Goal: Task Accomplishment & Management: Manage account settings

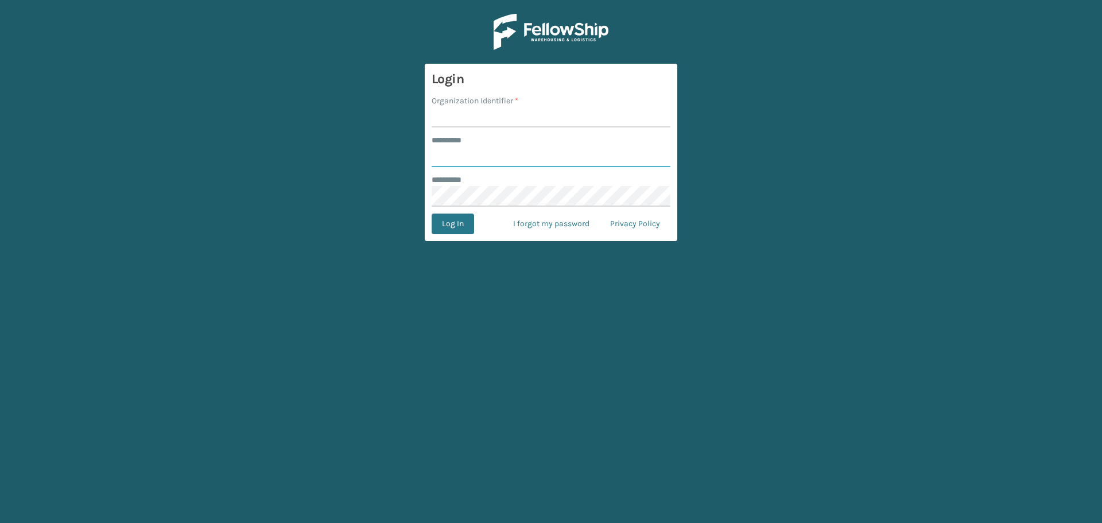
type input "**********"
click at [492, 117] on input "Organization Identifier *" at bounding box center [551, 117] width 239 height 21
type input "Emson"
click at [448, 230] on button "Log In" at bounding box center [453, 224] width 42 height 21
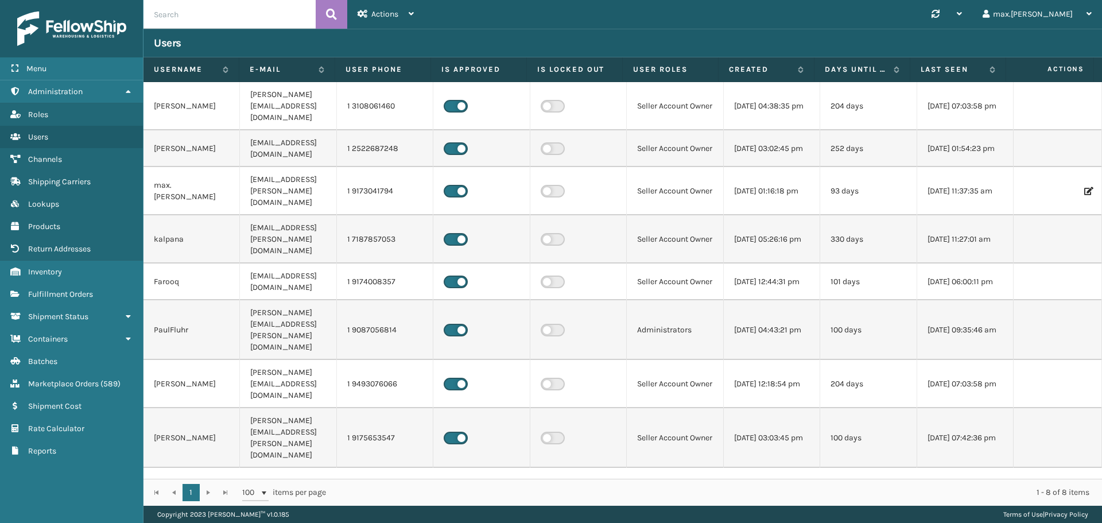
click at [245, 2] on input "text" at bounding box center [230, 14] width 172 height 29
paste input "6268644786339"
type input "6268644786339"
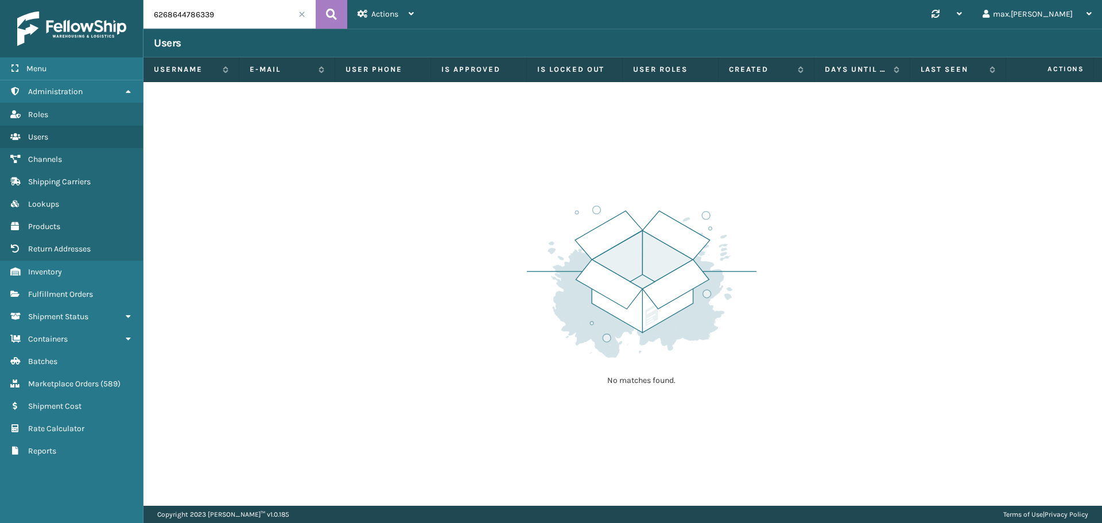
click at [249, 15] on input "6268644786339" at bounding box center [230, 14] width 172 height 29
click at [48, 289] on span "Fulfillment Orders" at bounding box center [60, 294] width 65 height 10
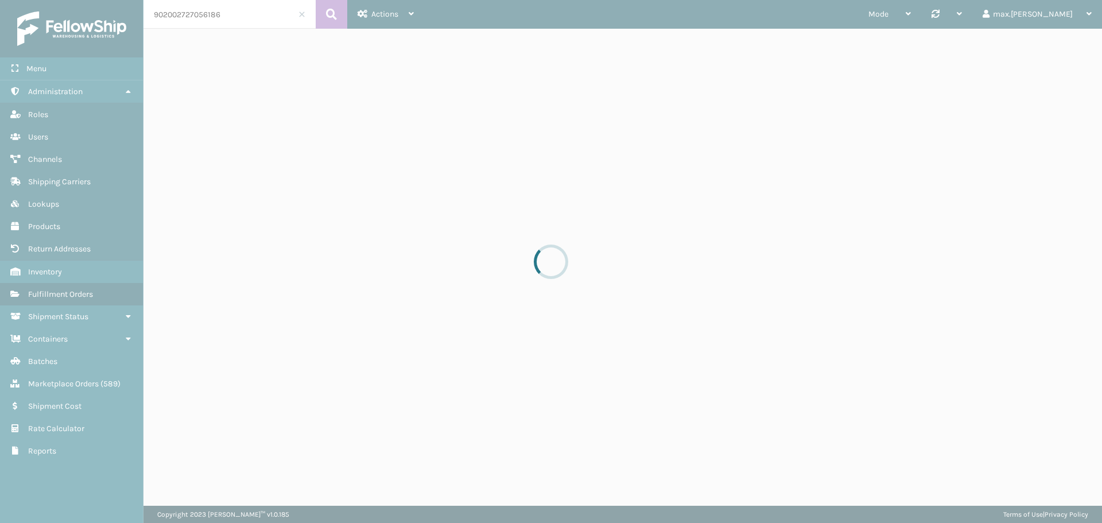
click at [210, 14] on div at bounding box center [551, 261] width 1102 height 523
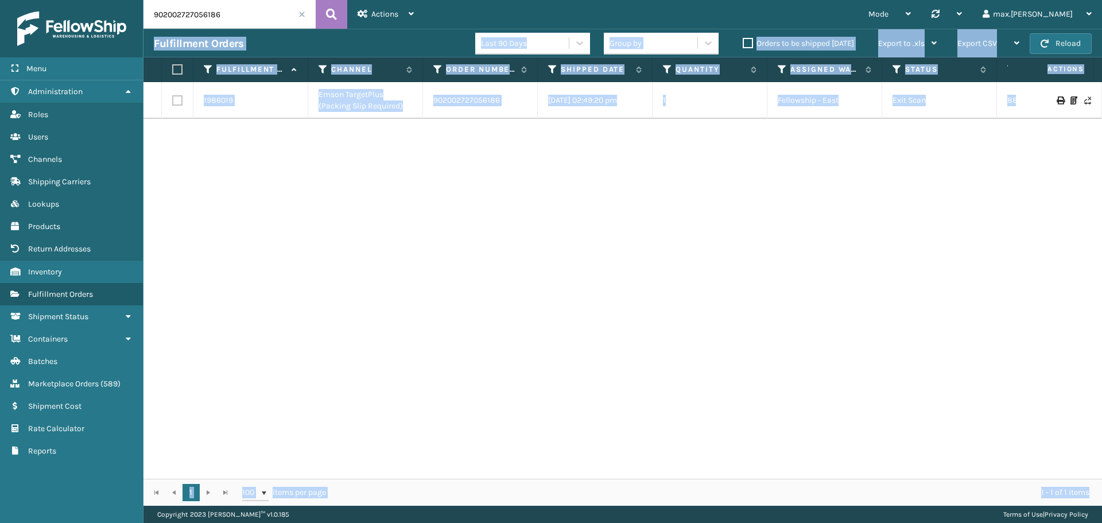
click at [215, 14] on input "902002727056186" at bounding box center [230, 14] width 172 height 29
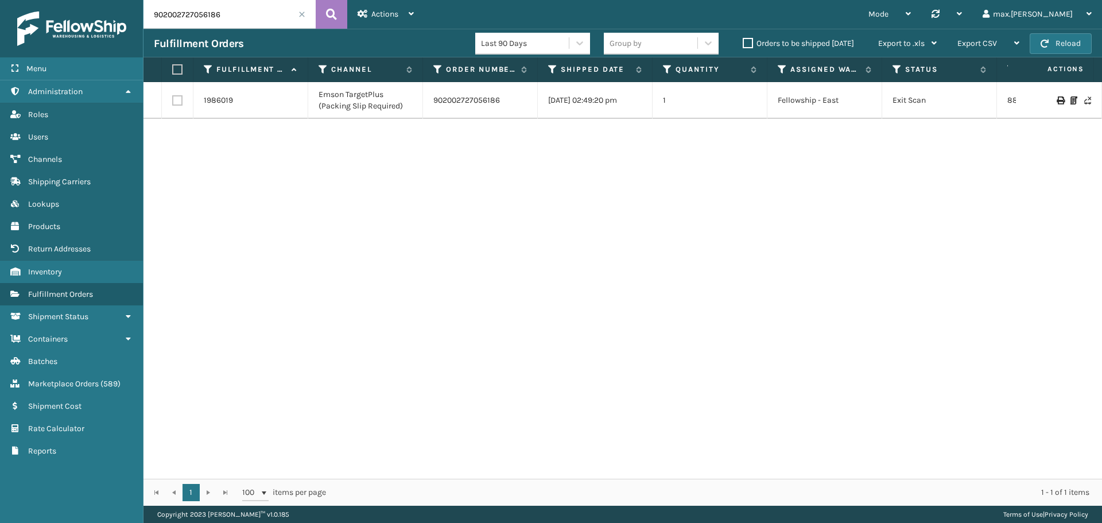
click at [214, 14] on input "902002727056186" at bounding box center [230, 14] width 172 height 29
paste input "6268644786339"
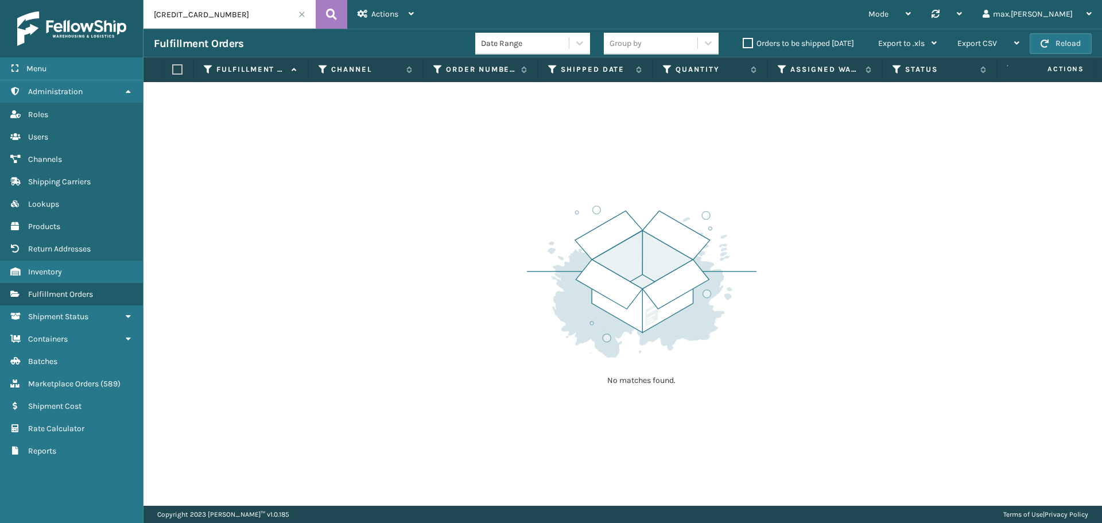
type input "6268644786339"
click at [50, 388] on span "Marketplace Orders" at bounding box center [63, 384] width 71 height 10
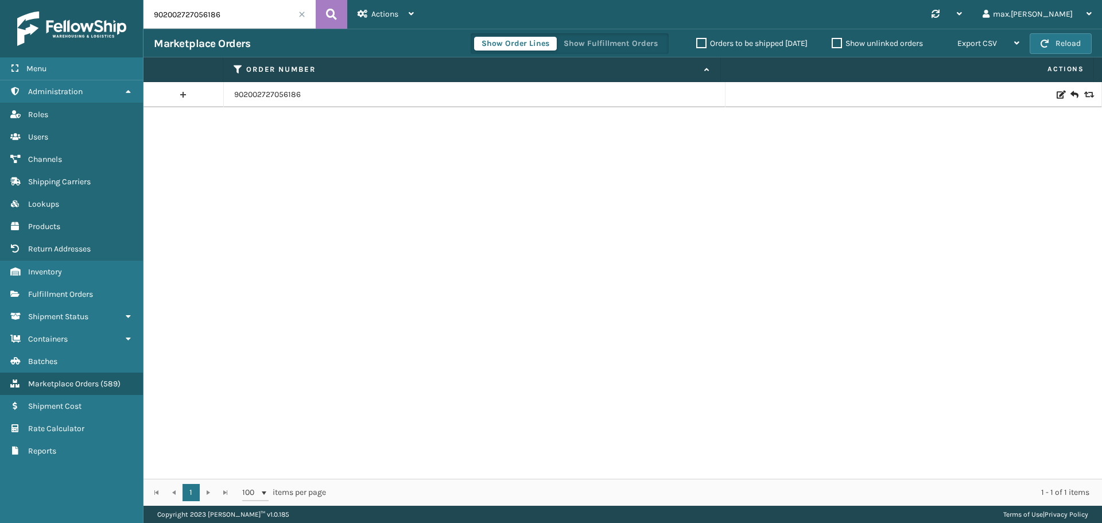
click at [194, 14] on input "902002727056186" at bounding box center [230, 14] width 172 height 29
paste input "6268644786339"
type input "6268644786339"
click at [183, 99] on link at bounding box center [184, 95] width 80 height 18
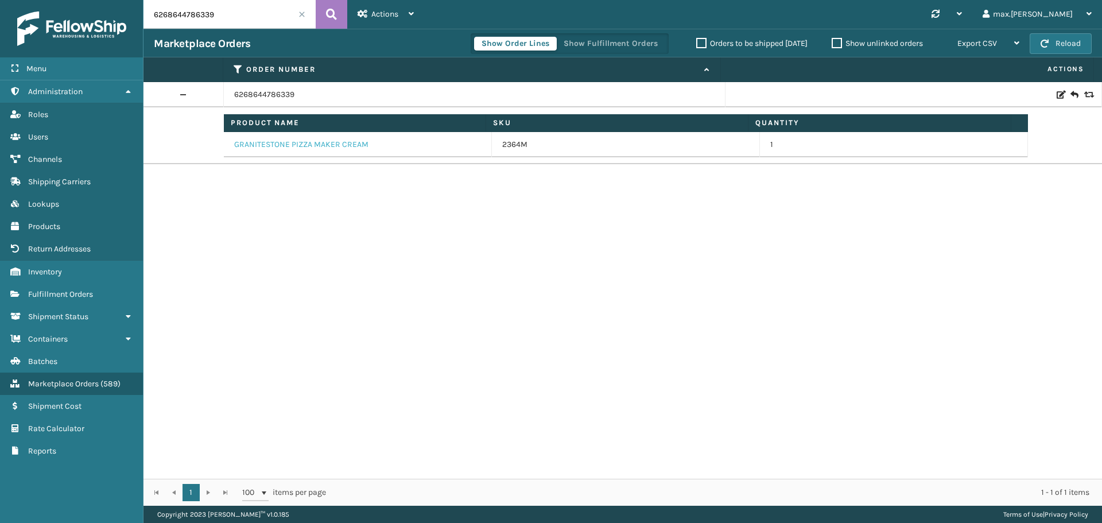
click at [285, 143] on link "GRANITESTONE PIZZA MAKER CREAM" at bounding box center [301, 144] width 134 height 11
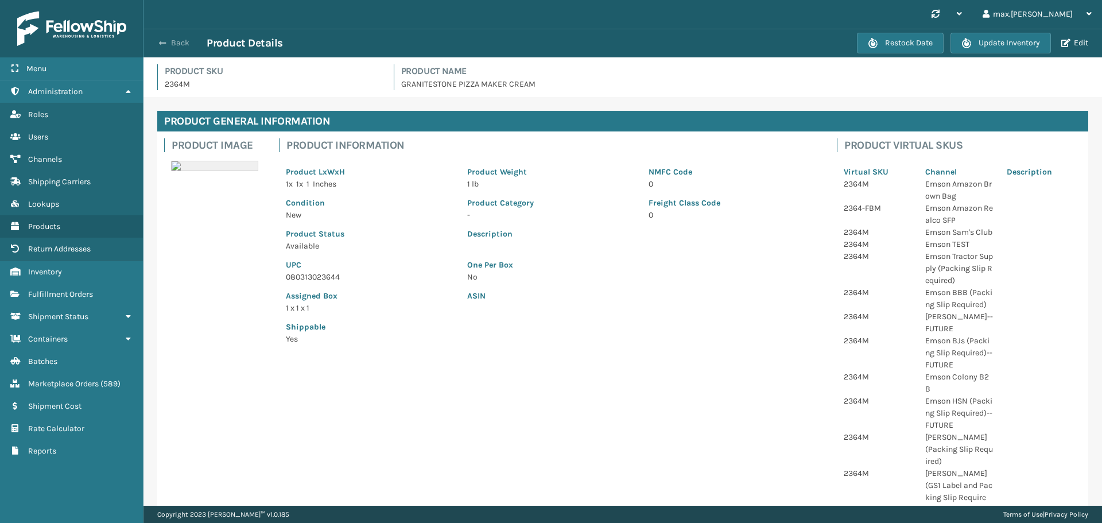
click at [176, 41] on button "Back" at bounding box center [180, 43] width 53 height 10
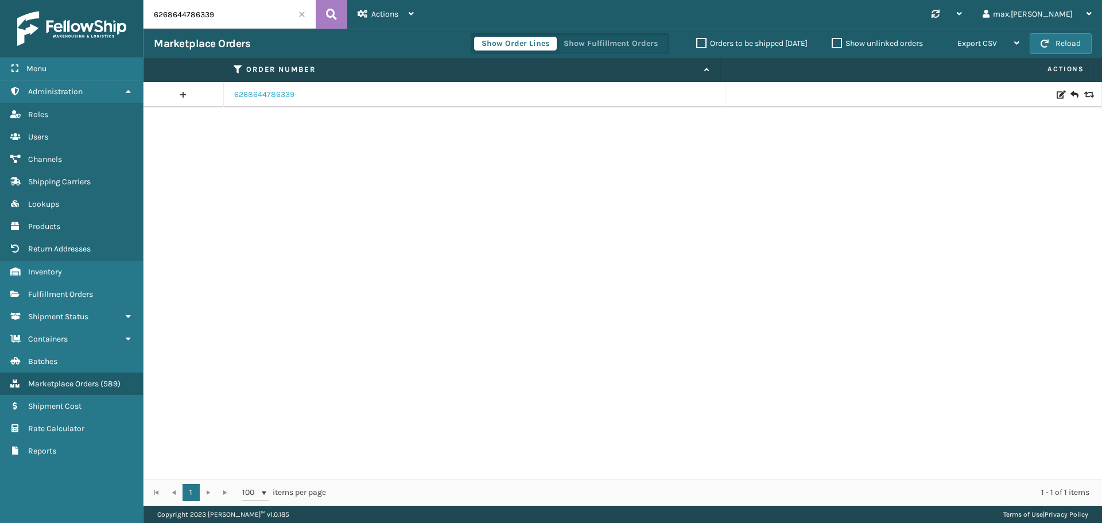
click at [269, 93] on link "6268644786339" at bounding box center [264, 94] width 60 height 11
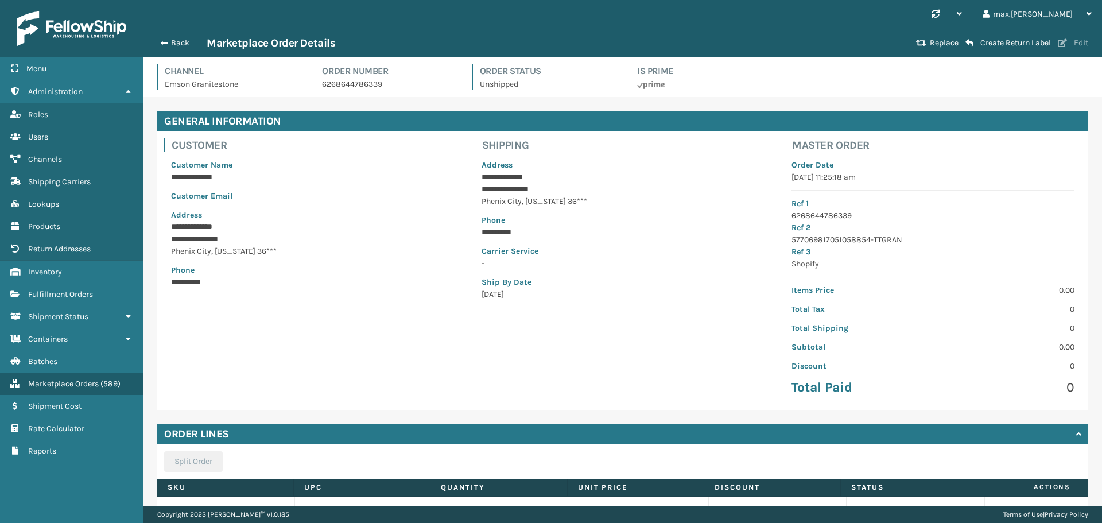
click at [1083, 41] on button "Edit" at bounding box center [1073, 43] width 37 height 10
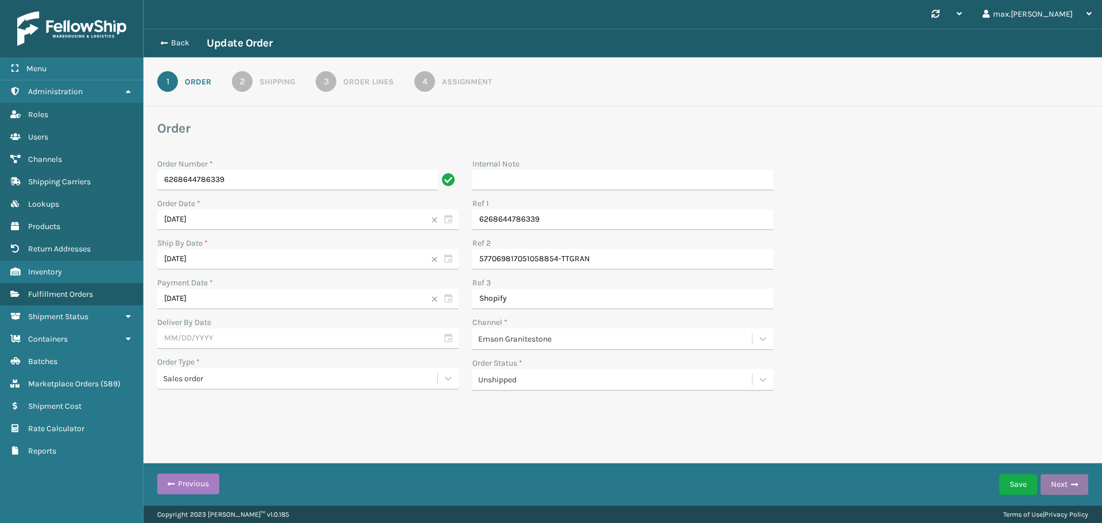
click at [1067, 481] on button "Next" at bounding box center [1065, 484] width 48 height 21
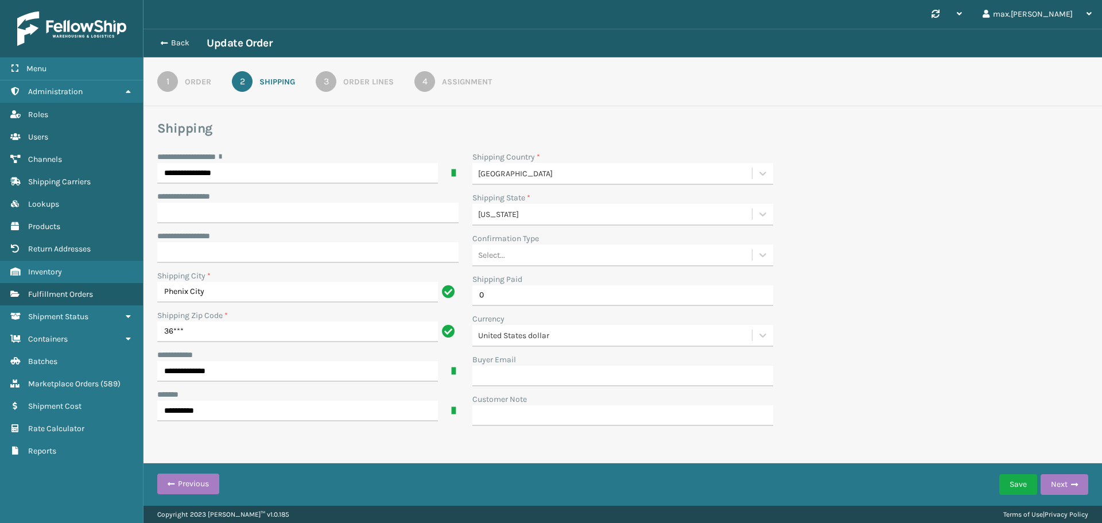
click at [187, 82] on div "Order" at bounding box center [198, 82] width 26 height 12
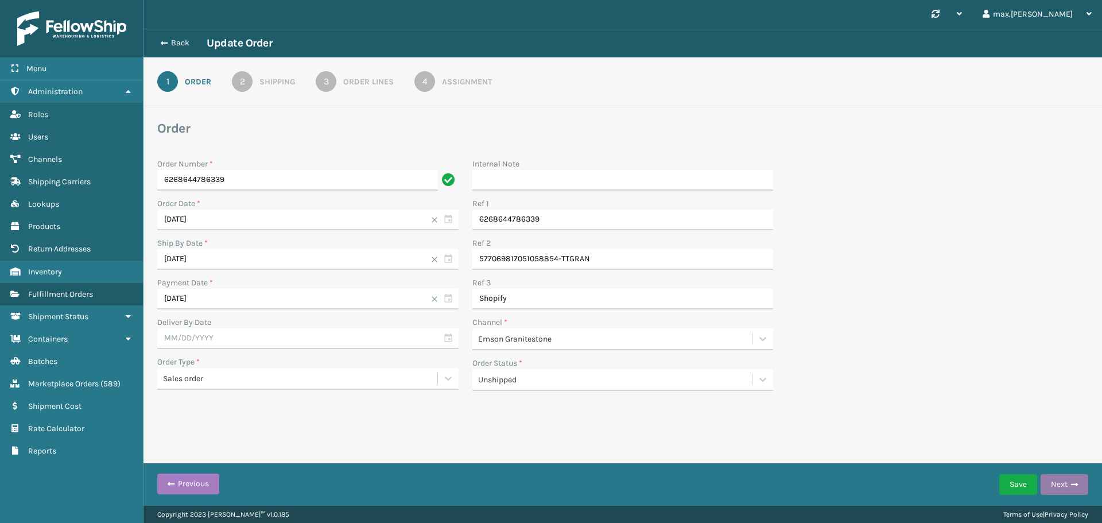
click at [1074, 486] on span "button" at bounding box center [1074, 485] width 7 height 8
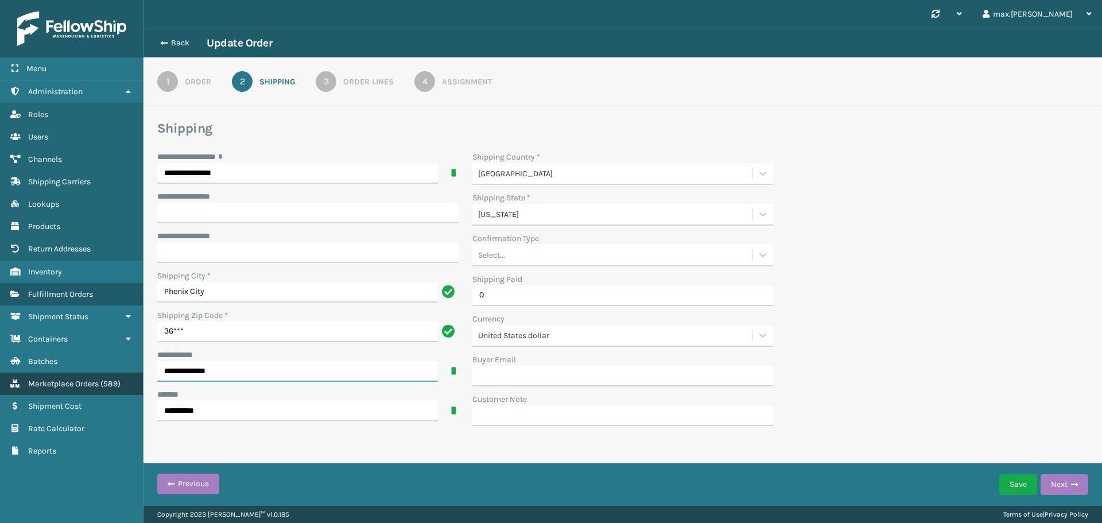
drag, startPoint x: 253, startPoint y: 370, endPoint x: 110, endPoint y: 376, distance: 142.5
click at [110, 0] on div "**********" at bounding box center [551, 0] width 1102 height 0
paste input "text"
type input "**********"
click at [238, 173] on input "**********" at bounding box center [297, 173] width 281 height 21
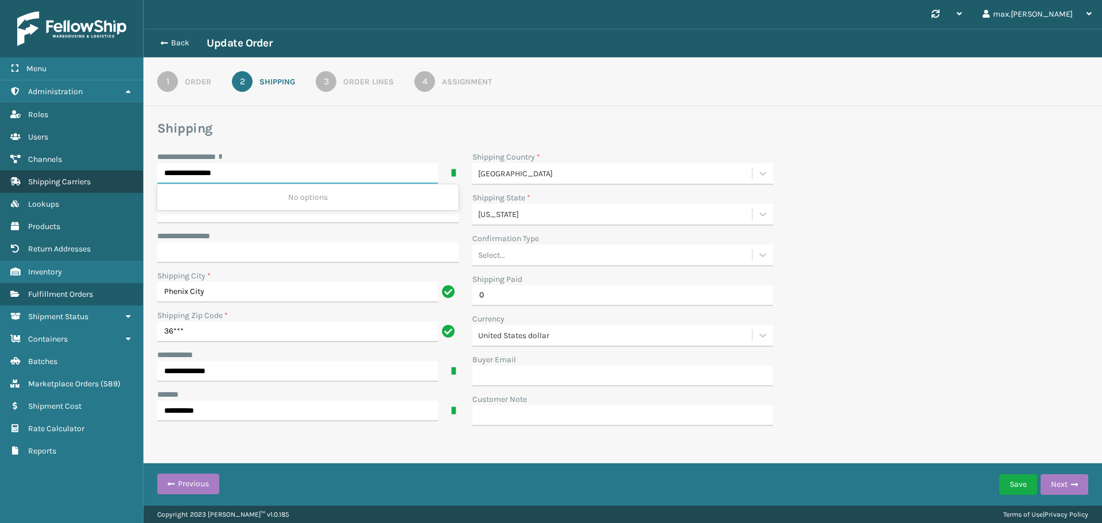
drag, startPoint x: 162, startPoint y: 173, endPoint x: 95, endPoint y: 173, distance: 67.2
click at [95, 0] on div "**********" at bounding box center [551, 0] width 1102 height 0
paste input "text"
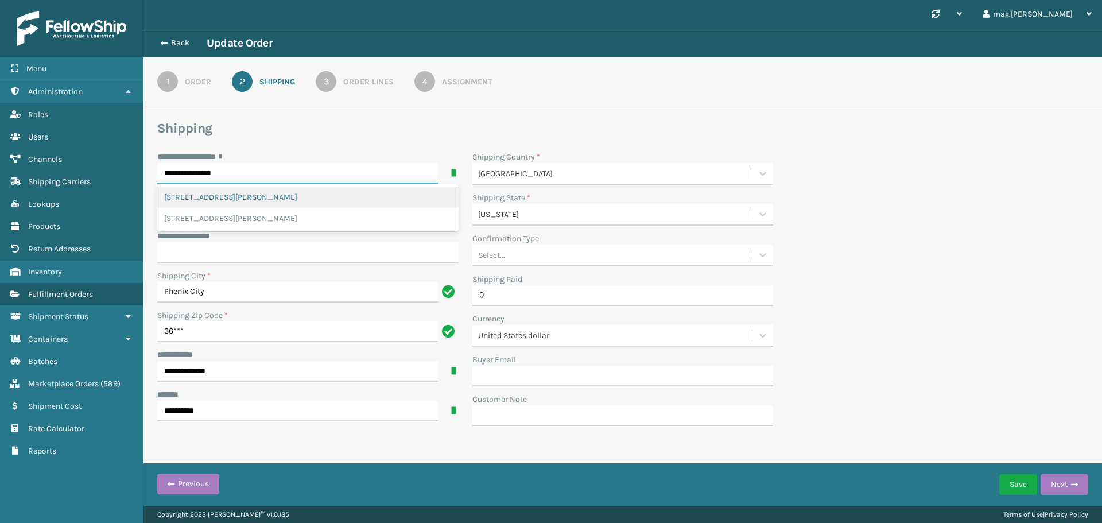
type input "**********"
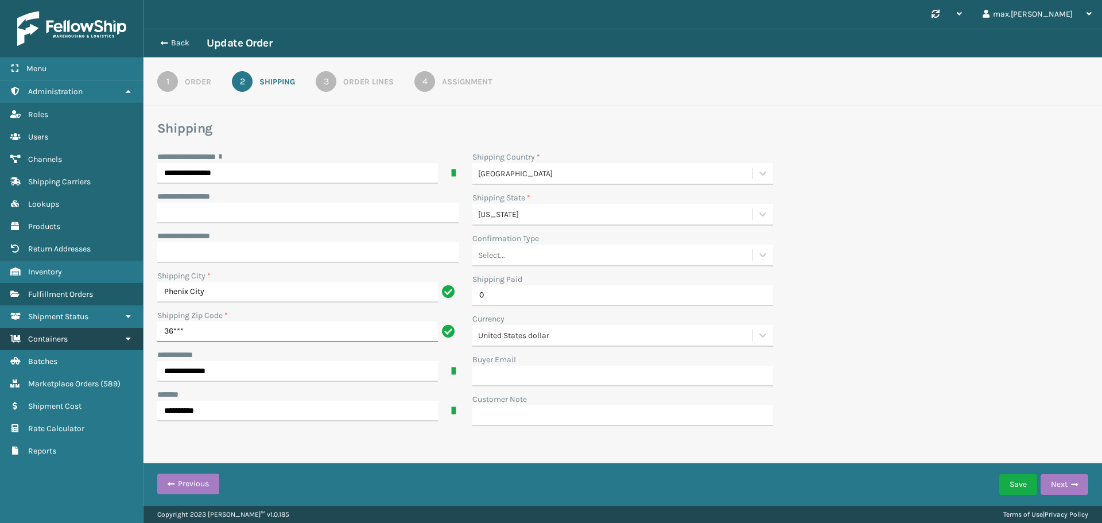
drag, startPoint x: 181, startPoint y: 334, endPoint x: 126, endPoint y: 335, distance: 55.1
click at [126, 0] on div "**********" at bounding box center [551, 0] width 1102 height 0
paste input "869"
type input "36869"
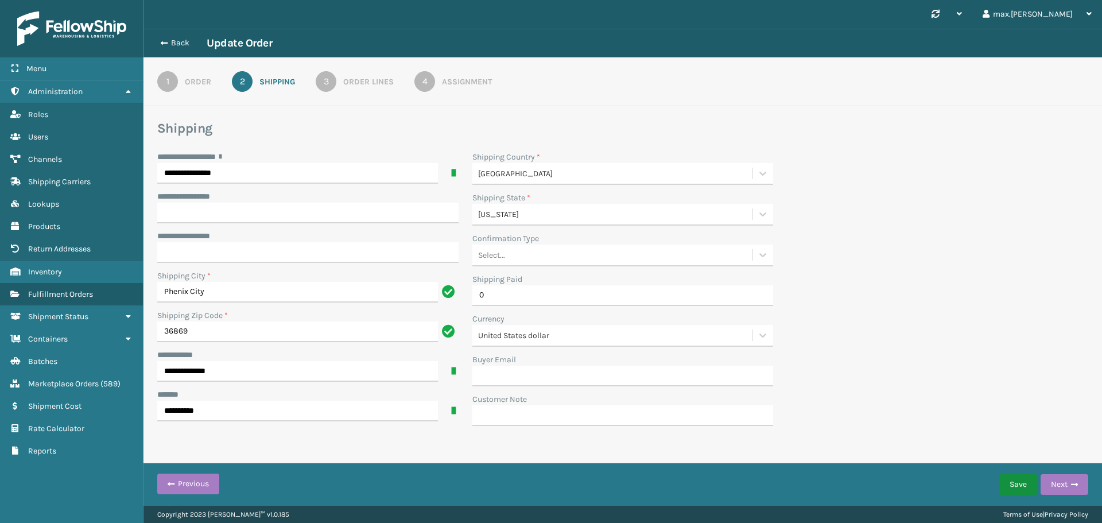
click at [1028, 482] on button "Save" at bounding box center [1018, 484] width 38 height 21
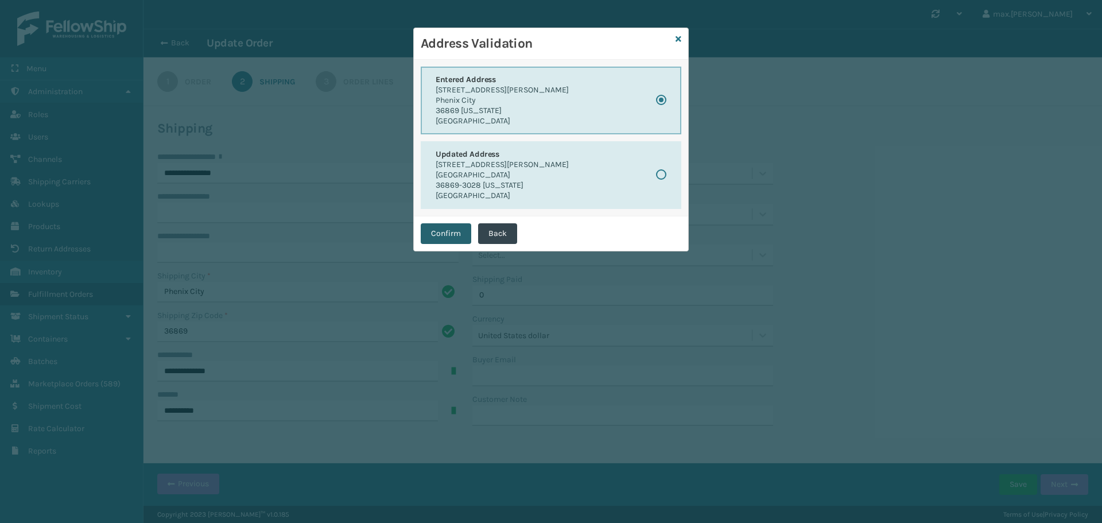
click at [456, 234] on button "Confirm" at bounding box center [446, 233] width 51 height 21
